Goal: Task Accomplishment & Management: Use online tool/utility

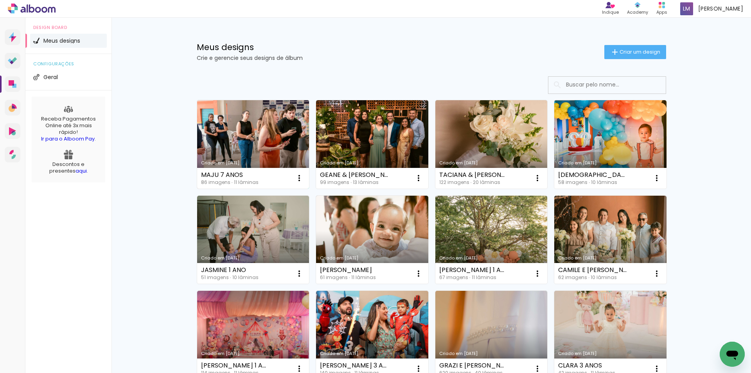
click at [257, 143] on link "Criado em [DATE]" at bounding box center [253, 144] width 112 height 88
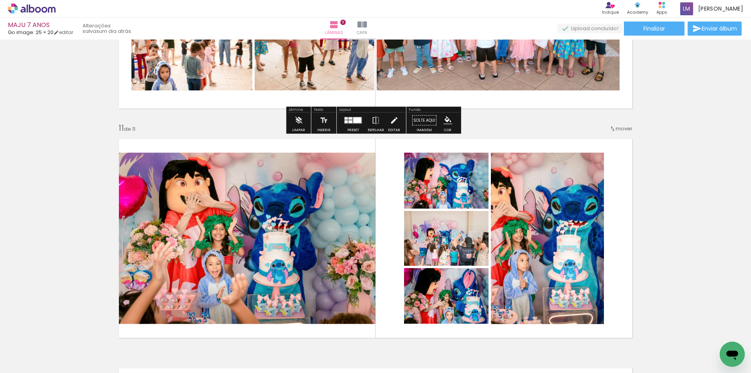
scroll to position [2348, 0]
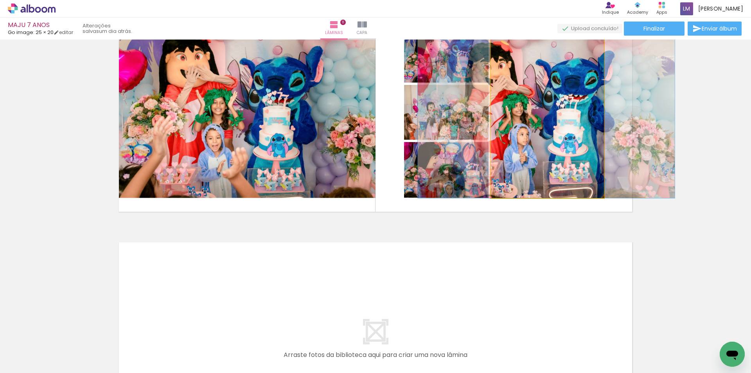
click at [524, 143] on quentale-photo at bounding box center [547, 112] width 113 height 171
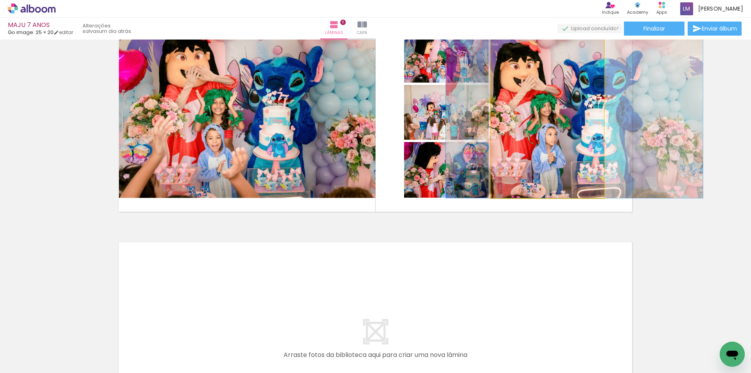
drag, startPoint x: 525, startPoint y: 142, endPoint x: 553, endPoint y: 140, distance: 27.5
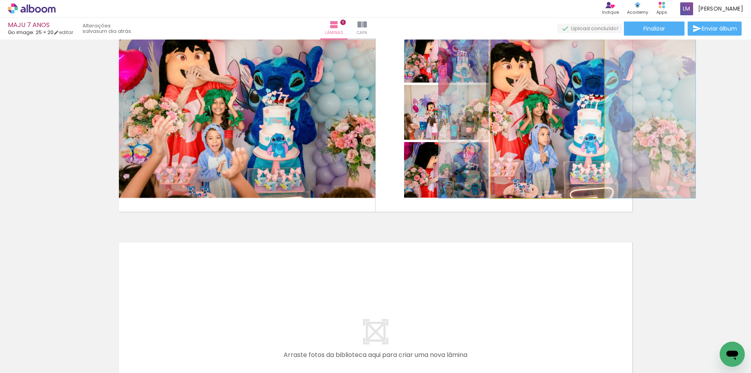
drag, startPoint x: 553, startPoint y: 140, endPoint x: 545, endPoint y: 142, distance: 7.9
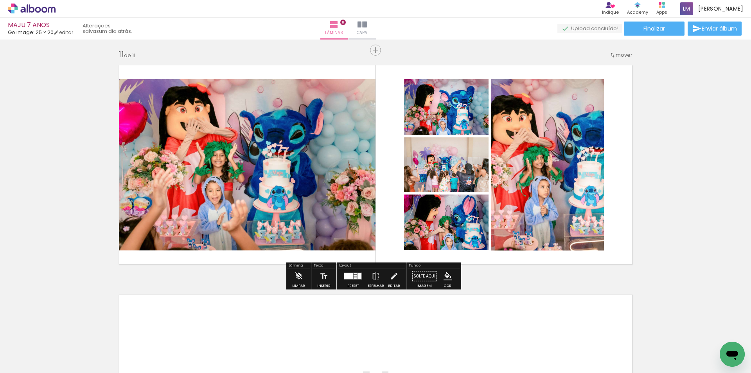
scroll to position [2309, 0]
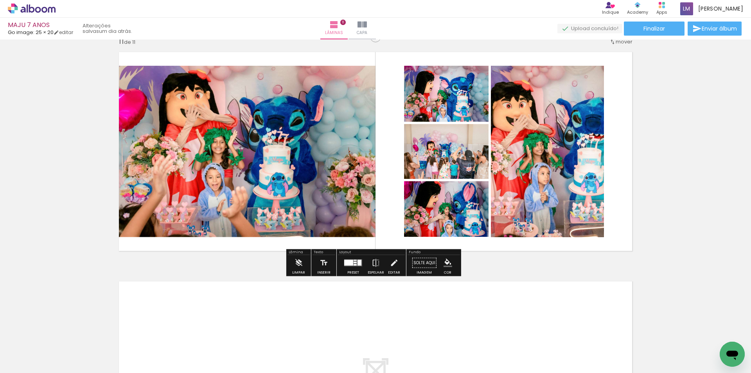
click at [187, 146] on quentale-photo at bounding box center [244, 151] width 262 height 171
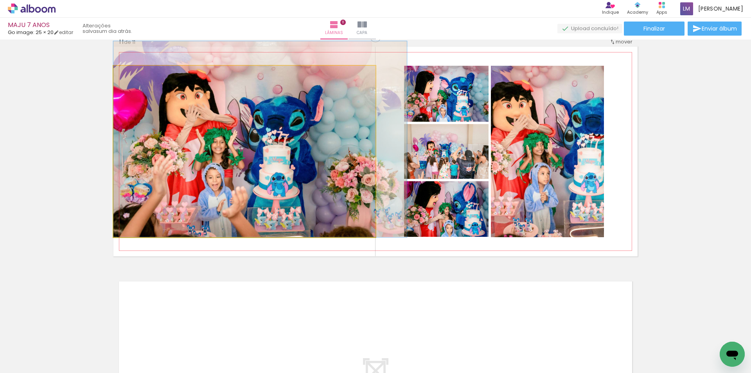
click at [187, 146] on quentale-photo at bounding box center [244, 151] width 262 height 171
drag, startPoint x: 189, startPoint y: 146, endPoint x: 210, endPoint y: 141, distance: 21.5
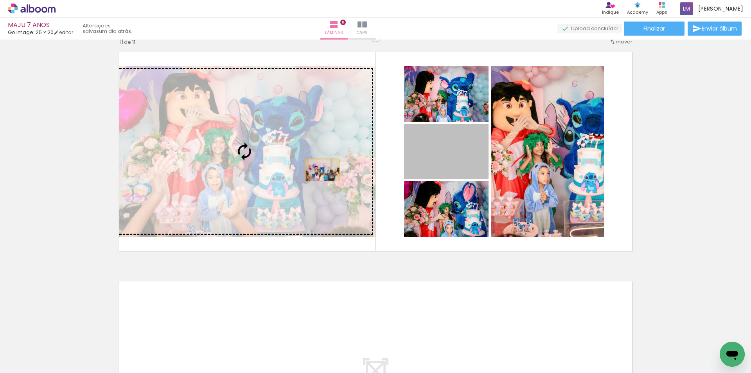
drag, startPoint x: 441, startPoint y: 168, endPoint x: 320, endPoint y: 170, distance: 121.3
click at [0, 0] on slot at bounding box center [0, 0] width 0 height 0
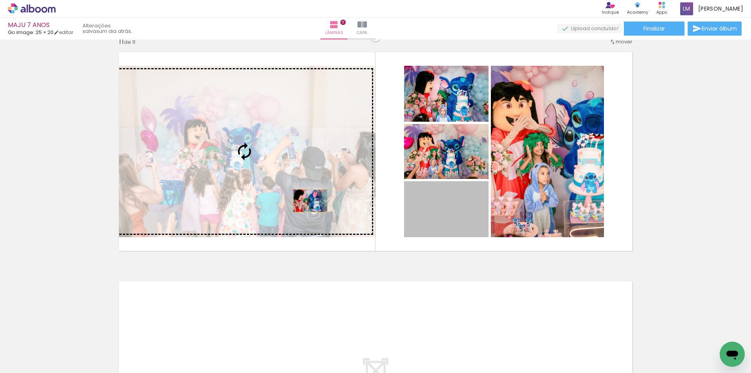
drag, startPoint x: 443, startPoint y: 228, endPoint x: 303, endPoint y: 199, distance: 143.4
click at [0, 0] on slot at bounding box center [0, 0] width 0 height 0
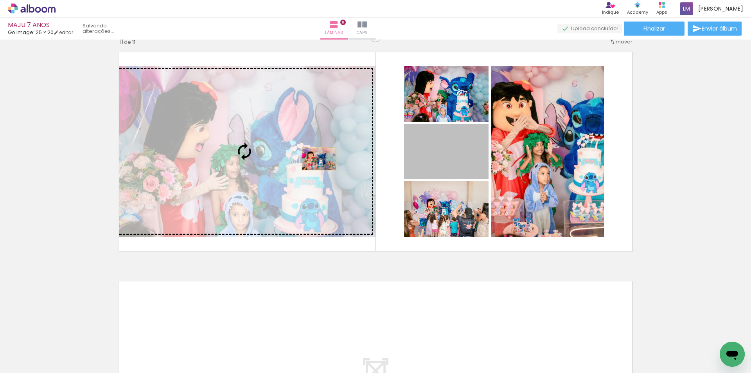
drag, startPoint x: 453, startPoint y: 157, endPoint x: 316, endPoint y: 159, distance: 136.6
click at [0, 0] on slot at bounding box center [0, 0] width 0 height 0
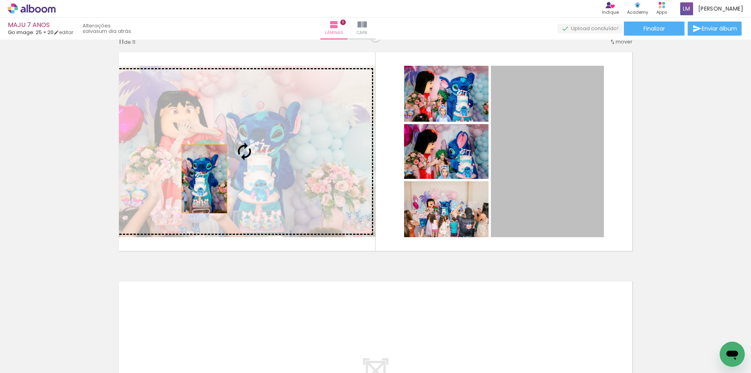
drag, startPoint x: 539, startPoint y: 213, endPoint x: 202, endPoint y: 178, distance: 339.1
click at [0, 0] on slot at bounding box center [0, 0] width 0 height 0
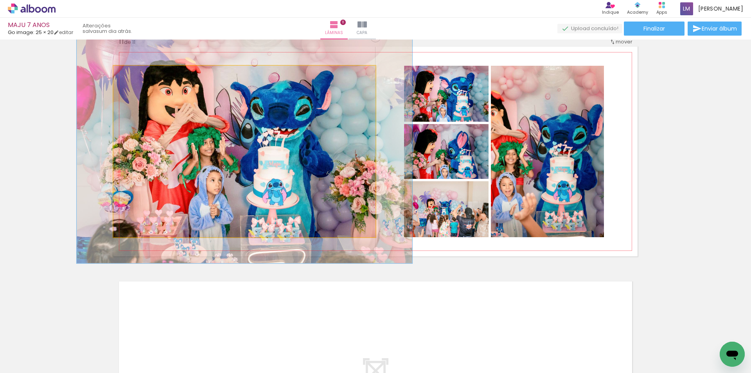
drag, startPoint x: 130, startPoint y: 75, endPoint x: 137, endPoint y: 76, distance: 7.4
click at [137, 76] on div at bounding box center [139, 73] width 7 height 7
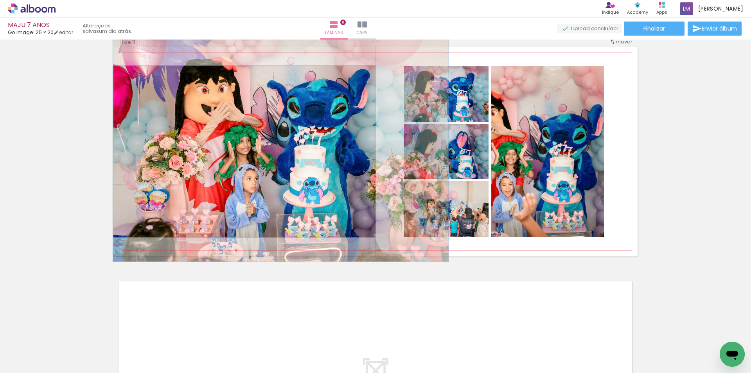
drag, startPoint x: 170, startPoint y: 109, endPoint x: 207, endPoint y: 107, distance: 37.2
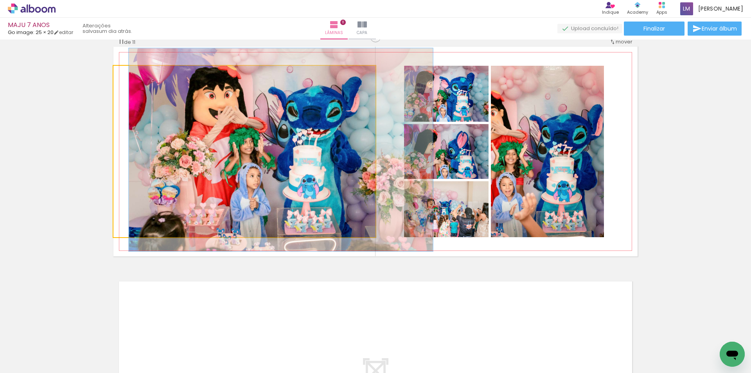
type paper-slider "116"
click at [133, 76] on div at bounding box center [136, 73] width 7 height 7
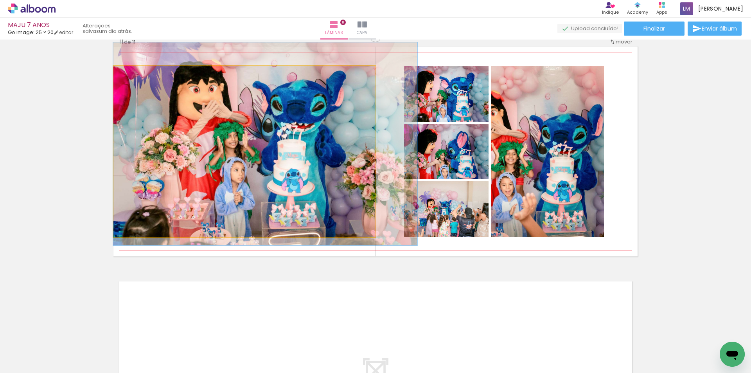
drag, startPoint x: 292, startPoint y: 117, endPoint x: 312, endPoint y: 111, distance: 20.8
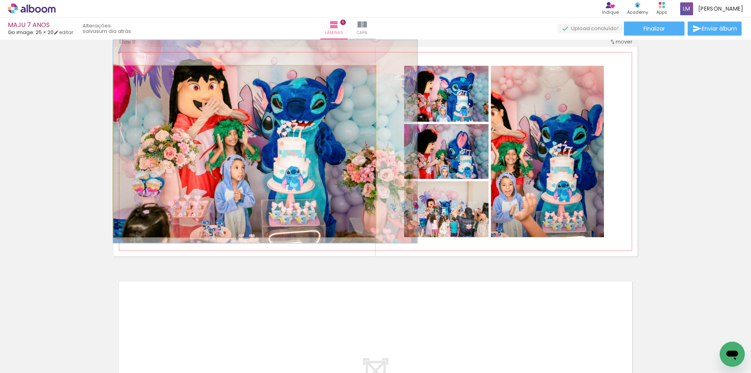
drag, startPoint x: 204, startPoint y: 101, endPoint x: 217, endPoint y: 99, distance: 13.5
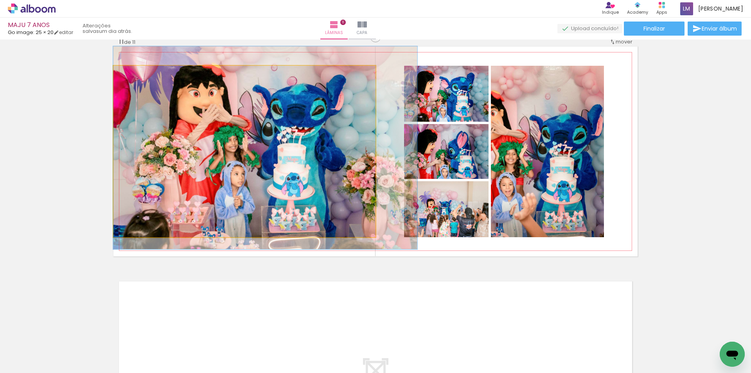
drag, startPoint x: 263, startPoint y: 98, endPoint x: 267, endPoint y: 104, distance: 7.7
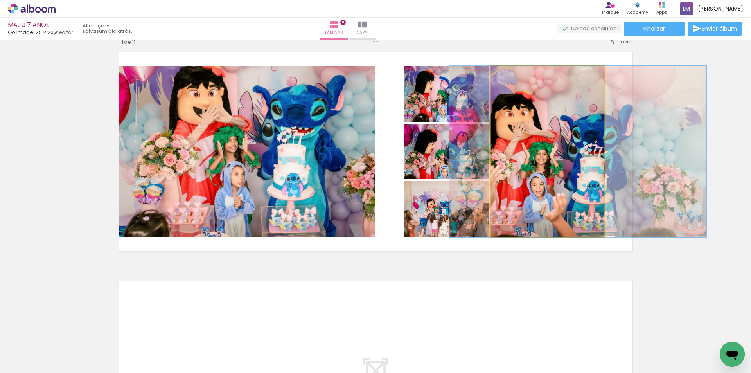
drag, startPoint x: 552, startPoint y: 211, endPoint x: 582, endPoint y: 207, distance: 30.7
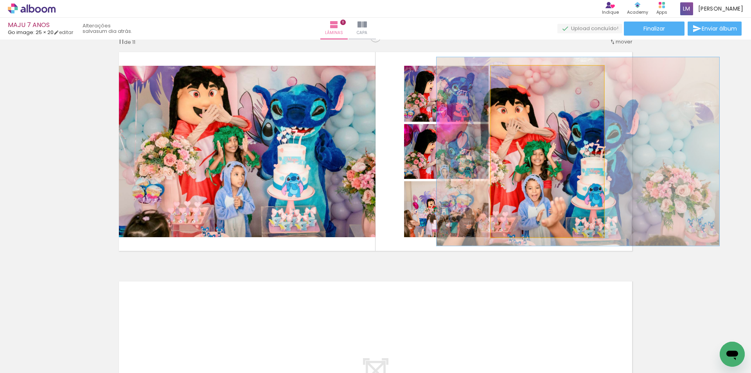
type paper-slider "110"
click at [512, 76] on div at bounding box center [512, 74] width 13 height 13
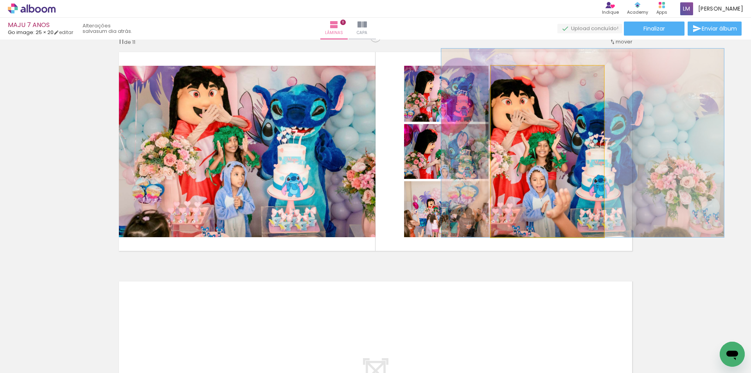
drag, startPoint x: 549, startPoint y: 172, endPoint x: 554, endPoint y: 150, distance: 22.0
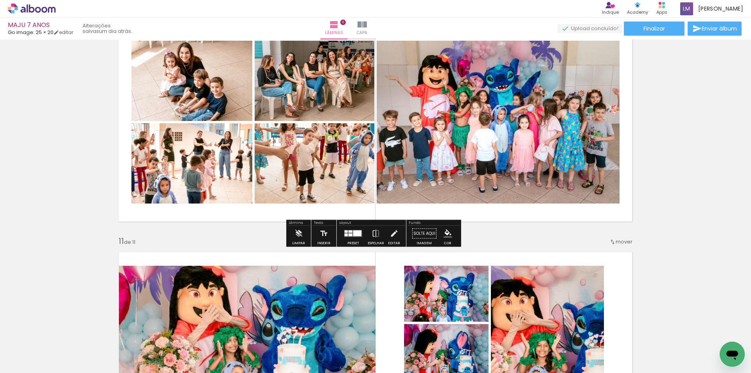
scroll to position [1996, 0]
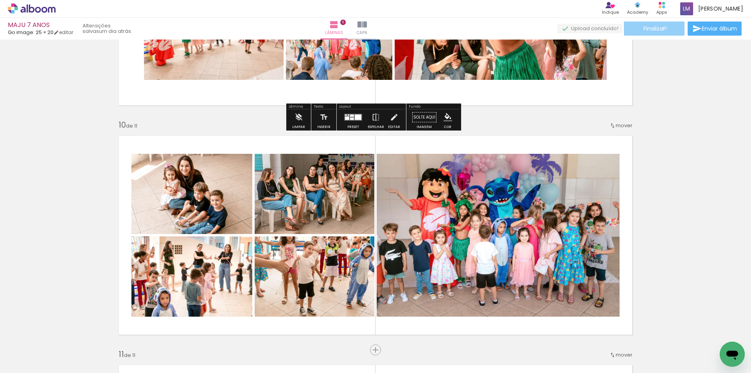
click at [663, 28] on span "Finalizar" at bounding box center [655, 28] width 22 height 5
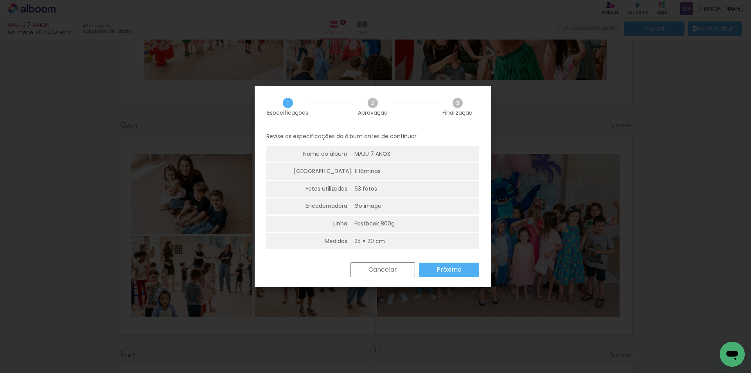
click at [434, 264] on paper-button "Próximo" at bounding box center [449, 270] width 60 height 14
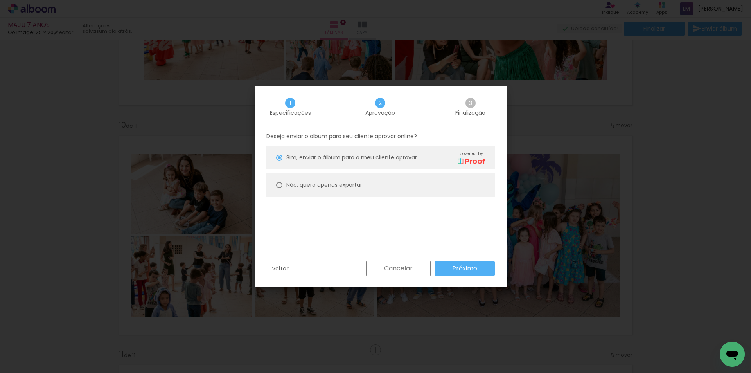
click at [279, 161] on div at bounding box center [279, 158] width 6 height 6
type paper-radio-button "on"
click at [0, 0] on slot "Próximo" at bounding box center [0, 0] width 0 height 0
type input "Alta, 300 DPI"
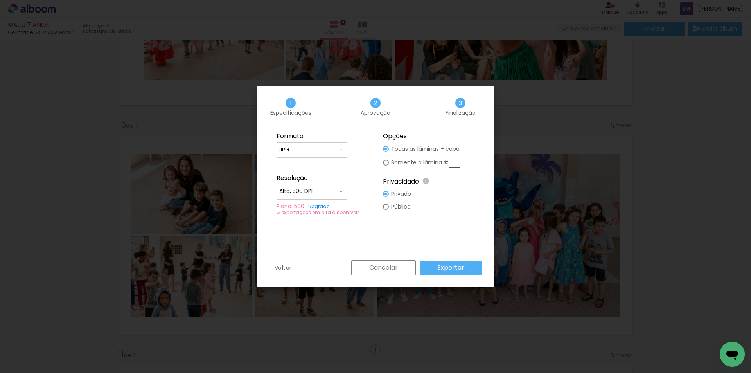
click at [466, 264] on paper-button "Exportar" at bounding box center [451, 268] width 62 height 14
